Goal: Information Seeking & Learning: Check status

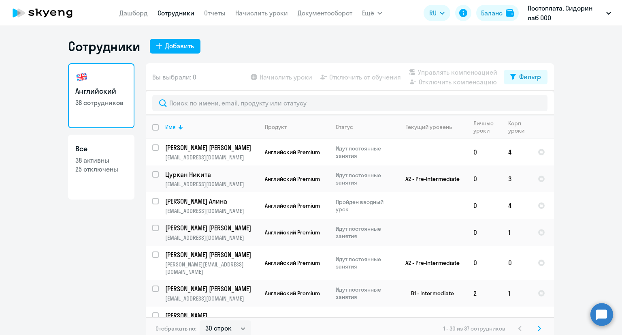
select select "30"
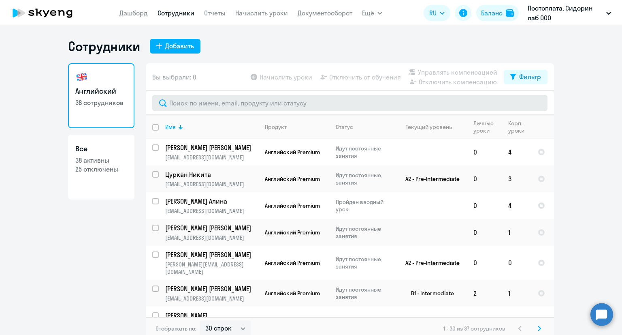
drag, startPoint x: 0, startPoint y: 0, endPoint x: 246, endPoint y: 109, distance: 268.5
click at [246, 109] on input "text" at bounding box center [349, 103] width 395 height 16
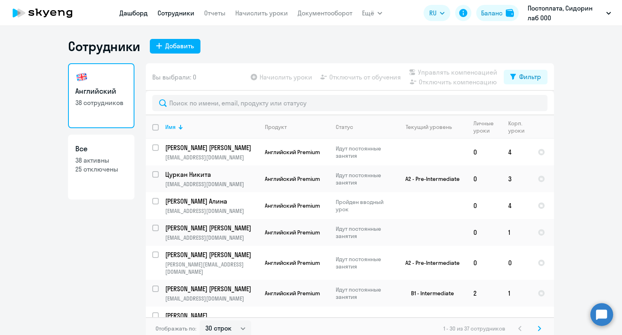
click at [140, 13] on link "Дашборд" at bounding box center [134, 13] width 28 height 8
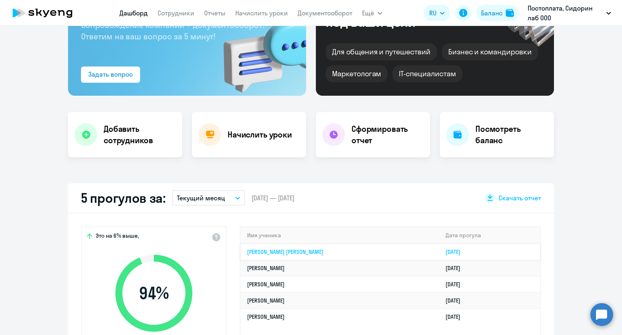
scroll to position [162, 0]
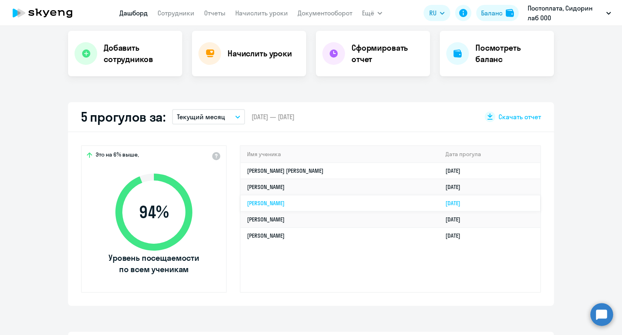
select select "30"
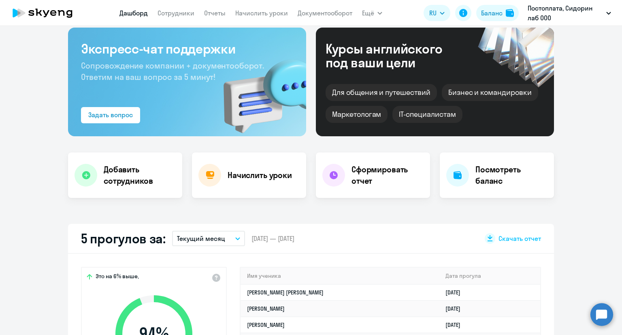
scroll to position [41, 0]
click at [165, 11] on link "Сотрудники" at bounding box center [176, 13] width 37 height 8
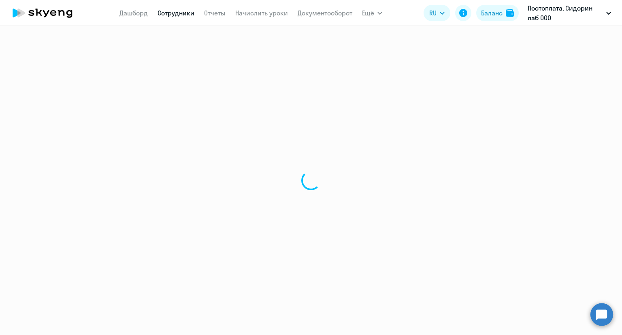
select select "30"
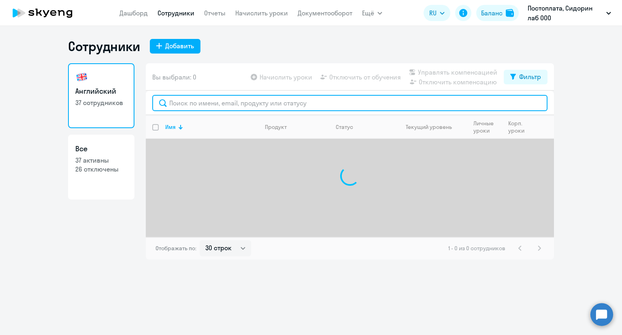
click at [182, 97] on input "text" at bounding box center [349, 103] width 395 height 16
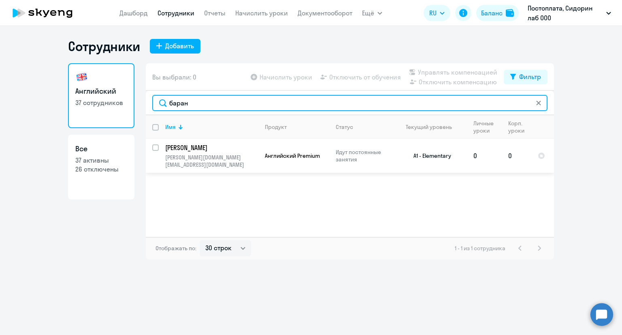
type input "баран"
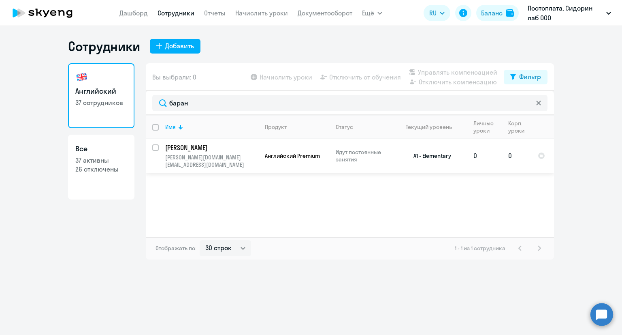
click at [207, 148] on p "[PERSON_NAME]" at bounding box center [211, 147] width 92 height 9
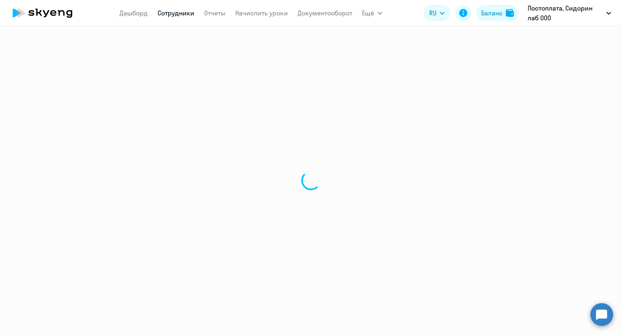
select select "english"
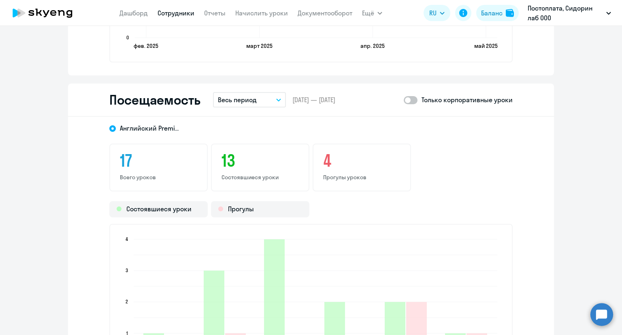
scroll to position [1013, 0]
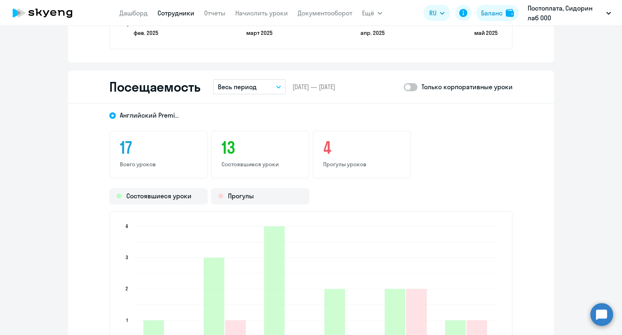
click at [257, 85] on button "Весь период" at bounding box center [249, 86] width 73 height 15
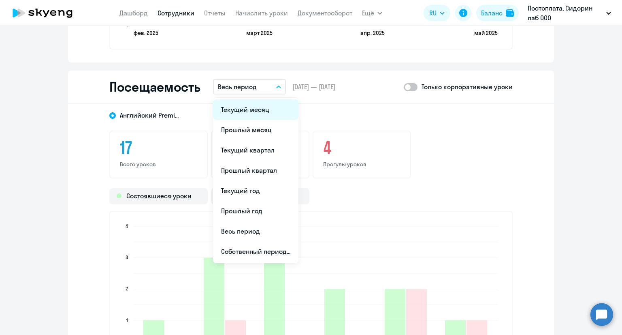
click at [259, 107] on li "Текущий месяц" at bounding box center [255, 109] width 85 height 20
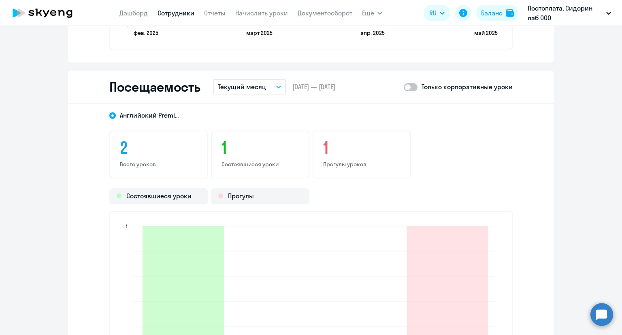
click at [250, 90] on p "Текущий месяц" at bounding box center [242, 87] width 48 height 10
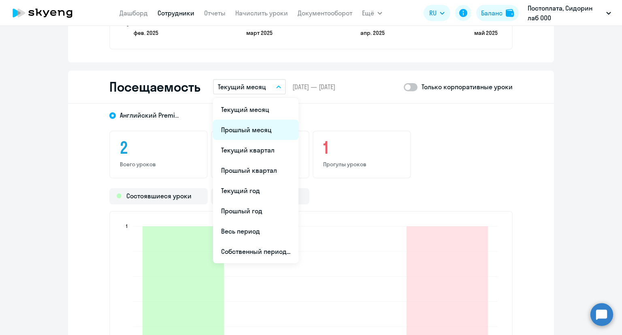
click at [245, 131] on li "Прошлый месяц" at bounding box center [255, 130] width 85 height 20
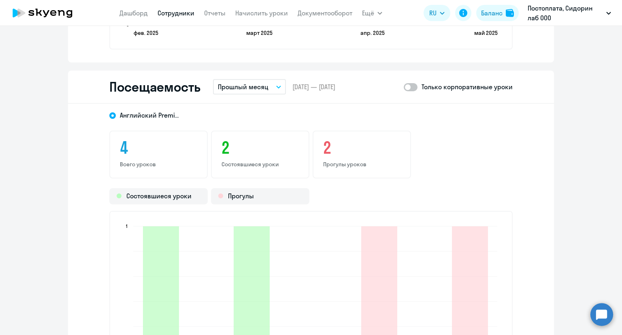
click at [251, 87] on p "Прошлый месяц" at bounding box center [243, 87] width 51 height 10
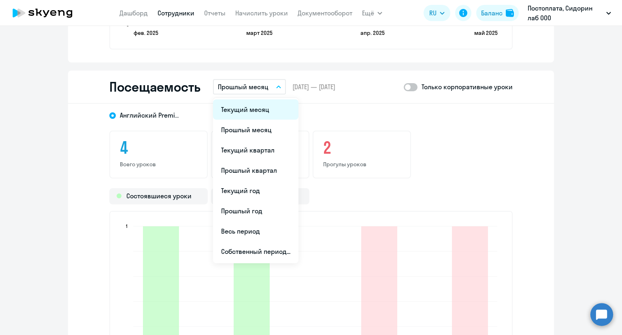
click at [251, 103] on li "Текущий месяц" at bounding box center [255, 109] width 85 height 20
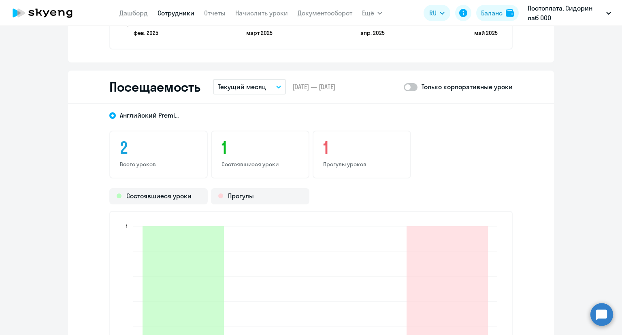
click at [250, 83] on p "Текущий месяц" at bounding box center [242, 87] width 48 height 10
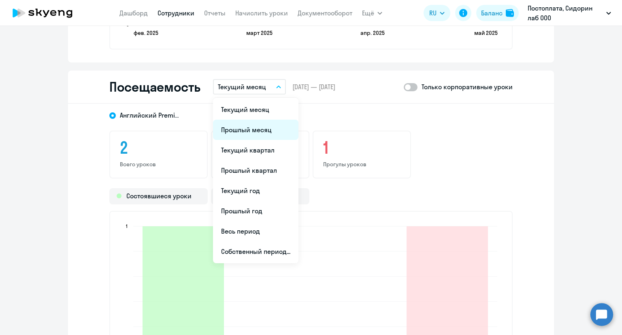
click at [253, 128] on li "Прошлый месяц" at bounding box center [255, 130] width 85 height 20
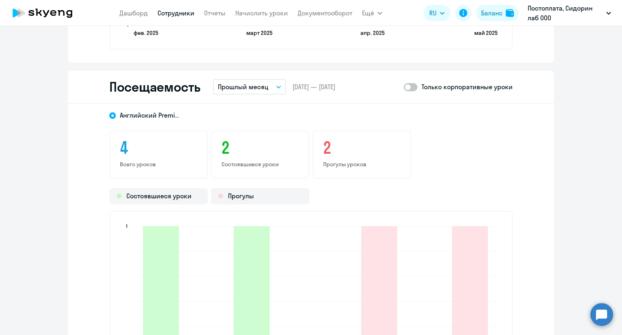
click at [246, 87] on p "Прошлый месяц" at bounding box center [243, 87] width 51 height 10
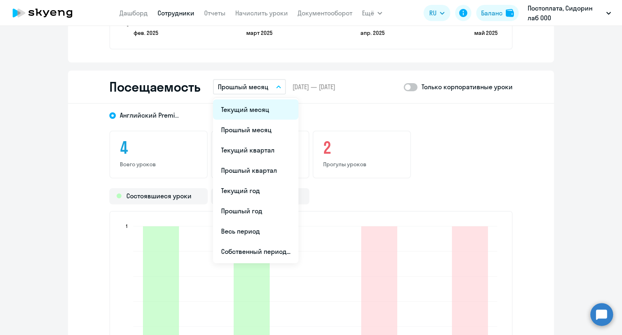
click at [248, 106] on li "Текущий месяц" at bounding box center [255, 109] width 85 height 20
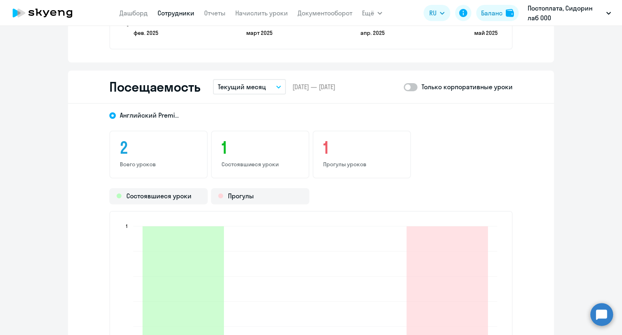
click at [269, 88] on button "Текущий месяц" at bounding box center [249, 86] width 73 height 15
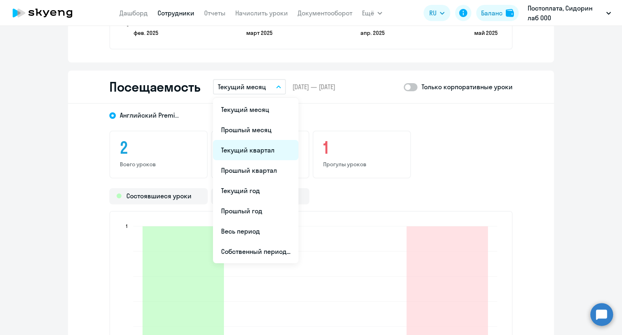
click at [268, 151] on li "Текущий квартал" at bounding box center [255, 150] width 85 height 20
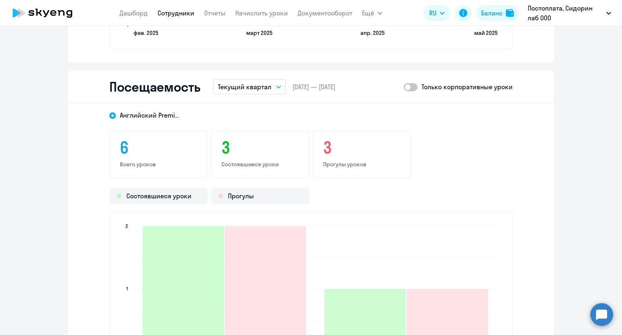
click at [240, 86] on p "Текущий квартал" at bounding box center [244, 87] width 53 height 10
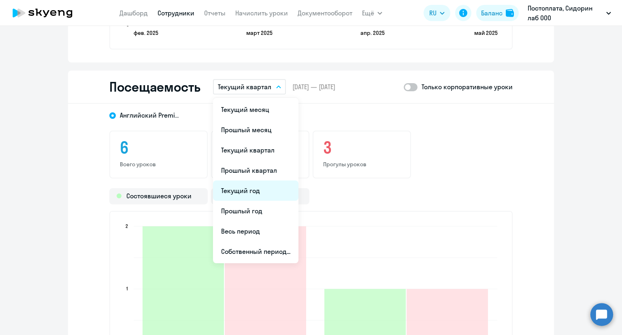
click at [240, 189] on li "Текущий год" at bounding box center [255, 190] width 85 height 20
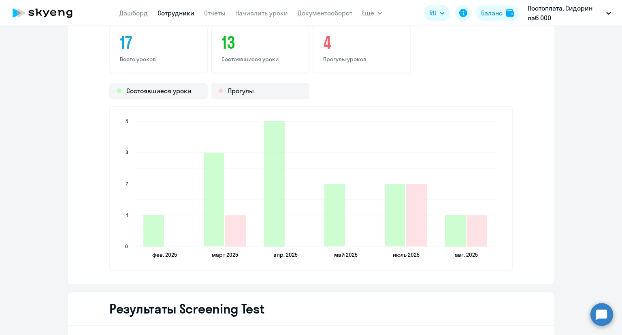
scroll to position [1135, 0]
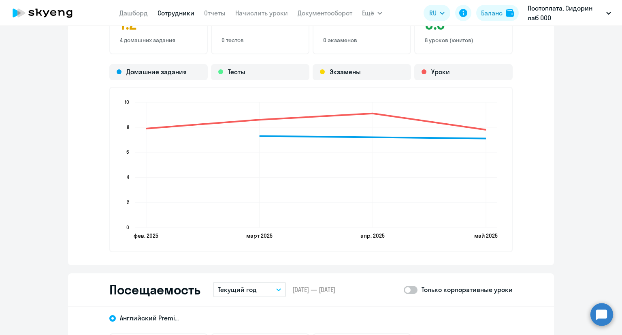
drag, startPoint x: 143, startPoint y: 13, endPoint x: 147, endPoint y: 18, distance: 6.6
click at [143, 13] on link "Дашборд" at bounding box center [134, 13] width 28 height 8
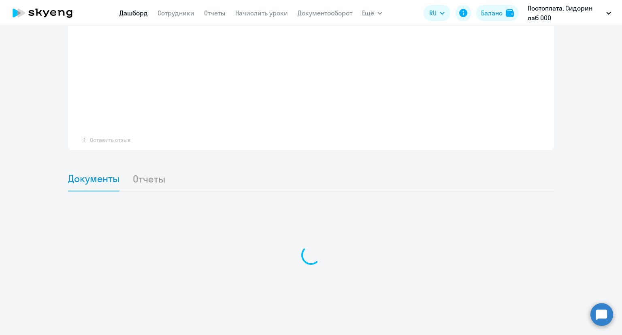
scroll to position [596, 0]
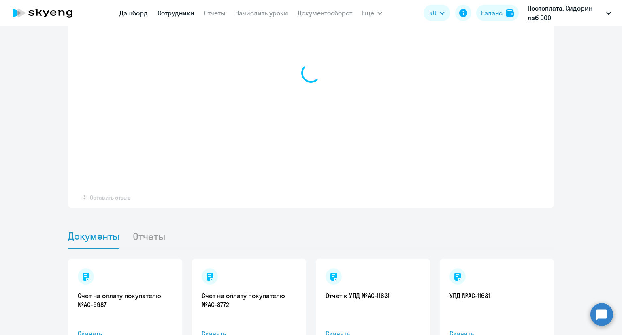
click at [178, 15] on link "Сотрудники" at bounding box center [176, 13] width 37 height 8
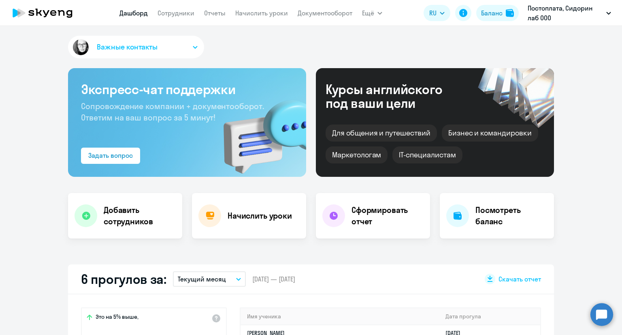
select select "30"
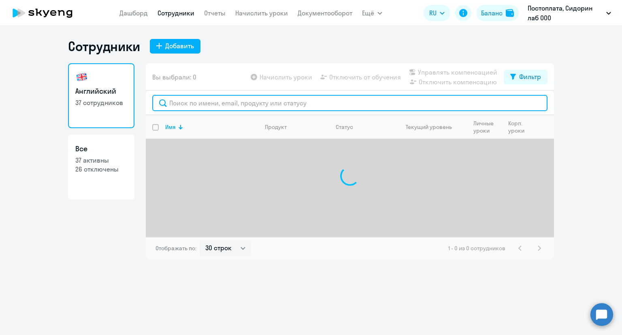
click at [253, 103] on input "text" at bounding box center [349, 103] width 395 height 16
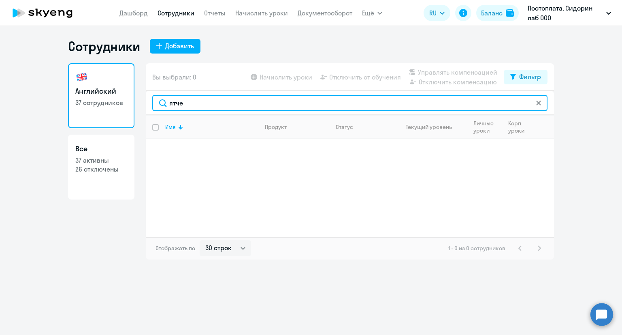
type input "ятче"
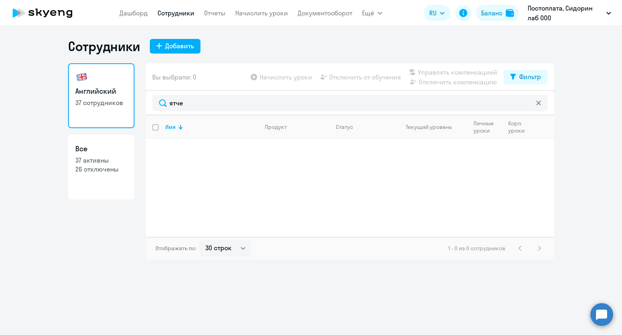
click at [539, 104] on icon at bounding box center [538, 102] width 5 height 5
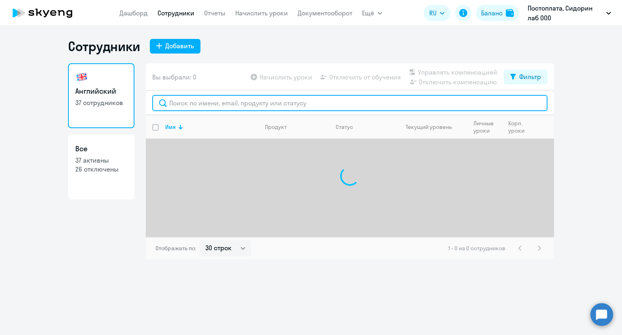
click at [263, 100] on input "text" at bounding box center [349, 103] width 395 height 16
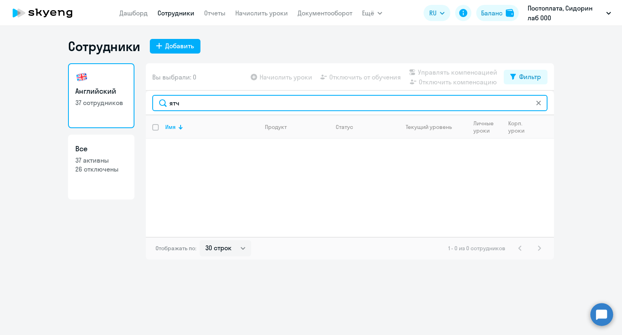
type input "ятч"
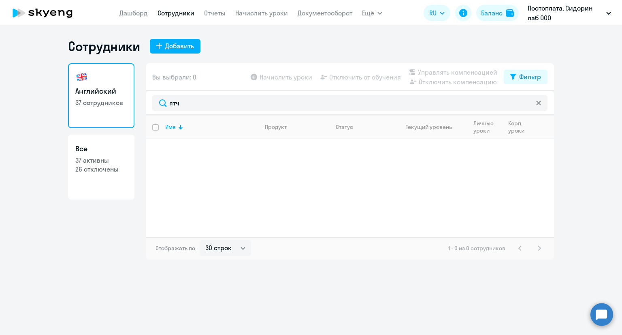
click at [538, 107] on div at bounding box center [539, 103] width 6 height 16
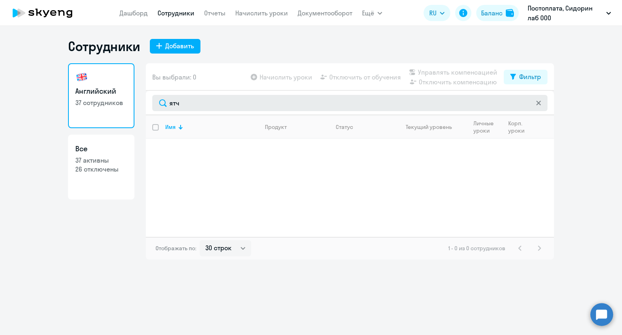
click at [537, 102] on icon at bounding box center [538, 102] width 5 height 5
